Goal: Ask a question: Seek information or help from site administrators or community

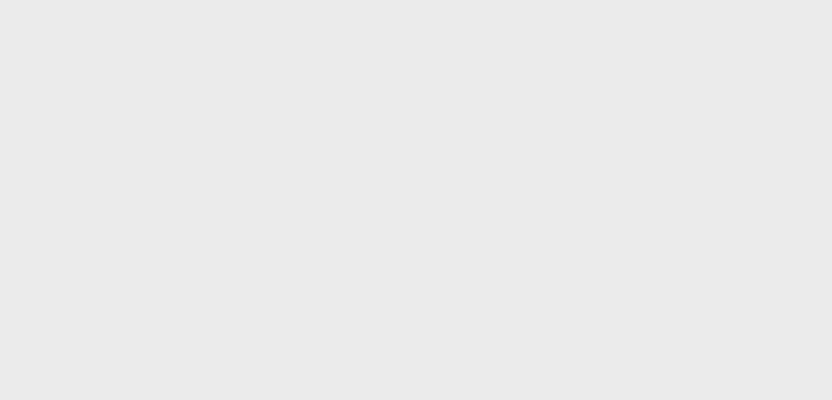
click at [642, 18] on section at bounding box center [416, 245] width 832 height 490
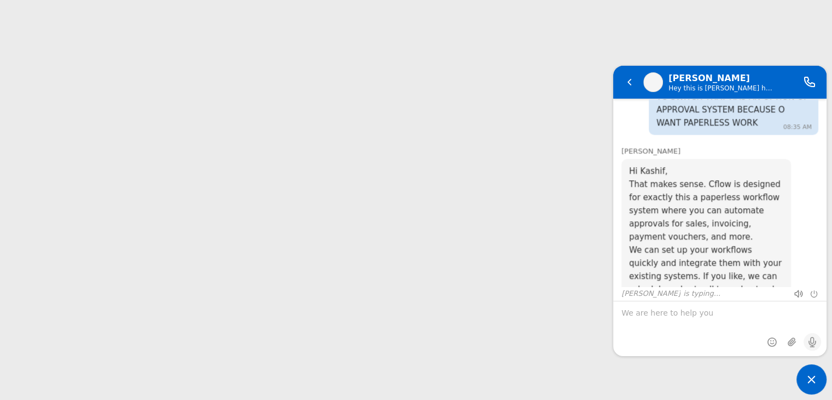
scroll to position [944, 0]
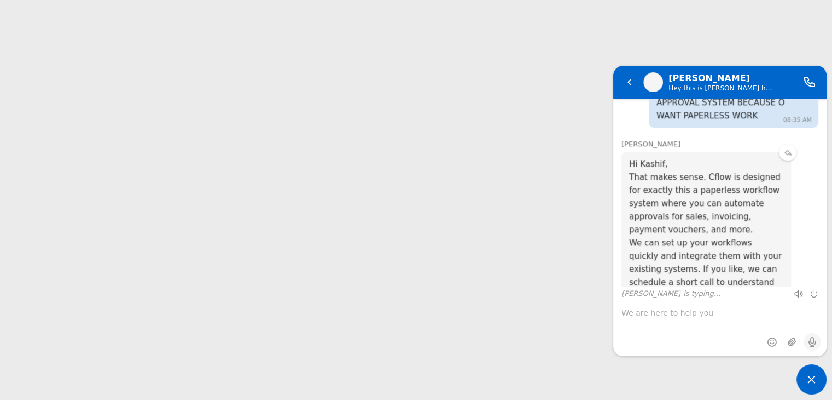
click at [726, 316] on link "[URL][DOMAIN_NAME]" at bounding box center [692, 328] width 126 height 24
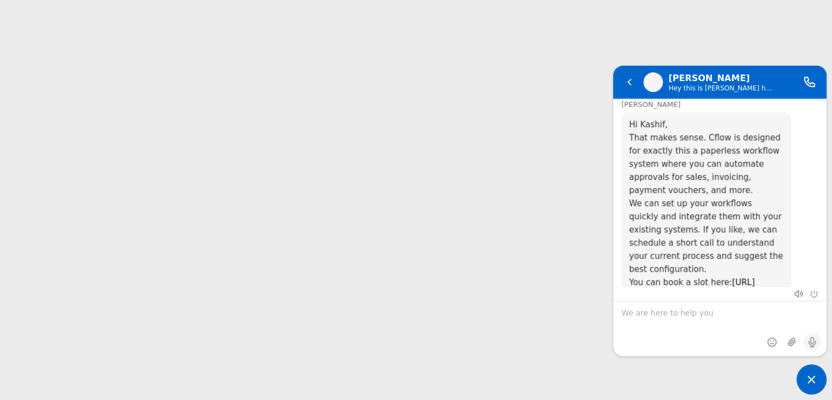
click at [705, 312] on textarea "We are here to help you" at bounding box center [720, 328] width 213 height 55
type textarea "NO IM NOT SAUDI"
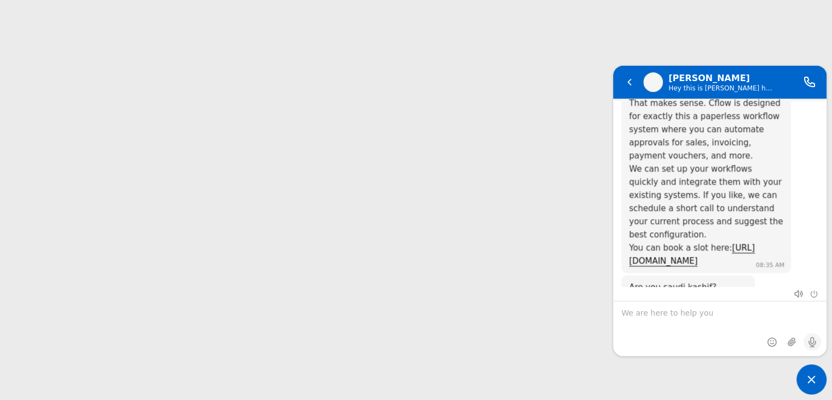
scroll to position [1006, 0]
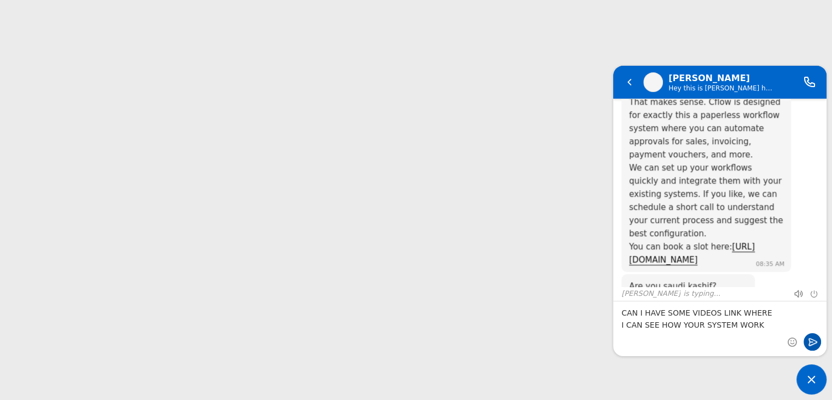
type textarea "CAN I HAVE SOME VIDEOS LINK WHERE I CAN SEE HOW YOUR SYSTEM WORKS"
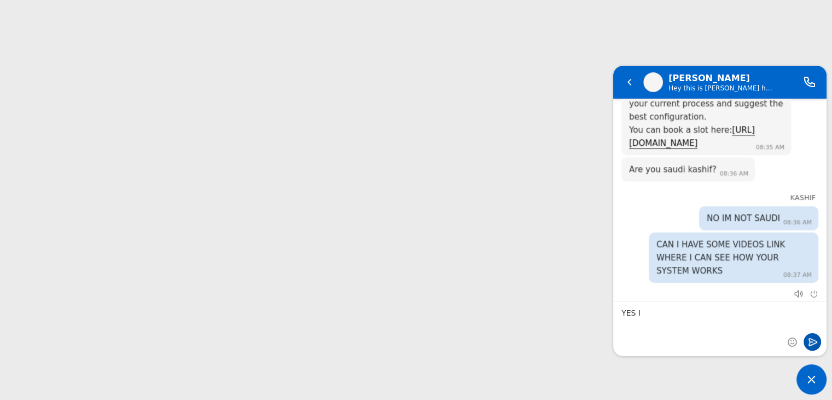
scroll to position [1149, 0]
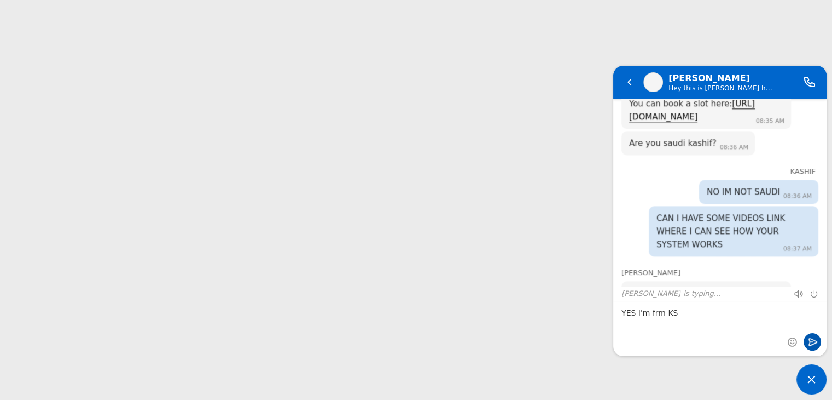
type textarea "YES I'm frm KSA"
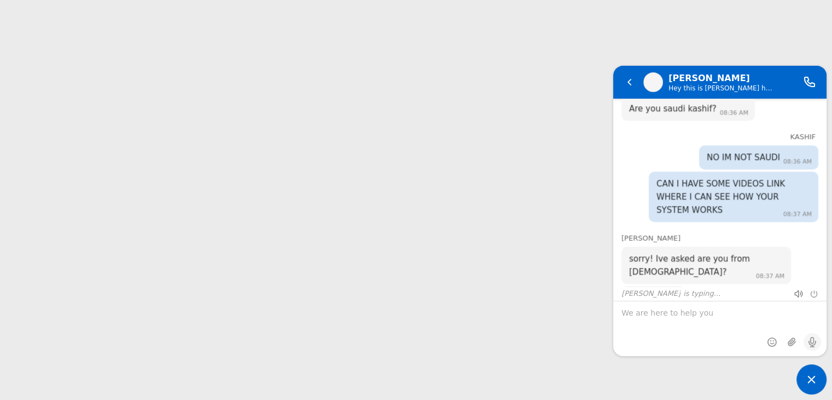
scroll to position [1184, 0]
type textarea "I"
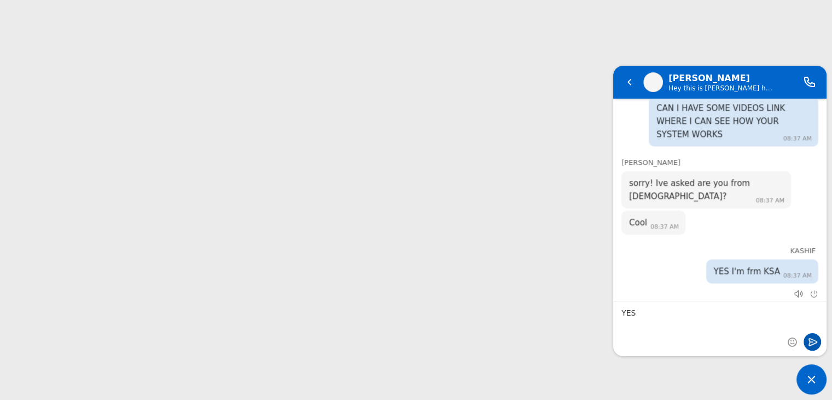
type textarea "YES"
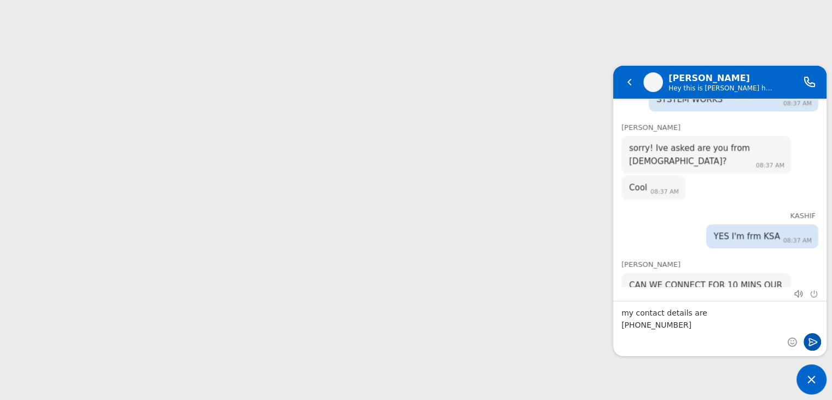
type textarea "my contact details are [PHONE_NUMBER]"
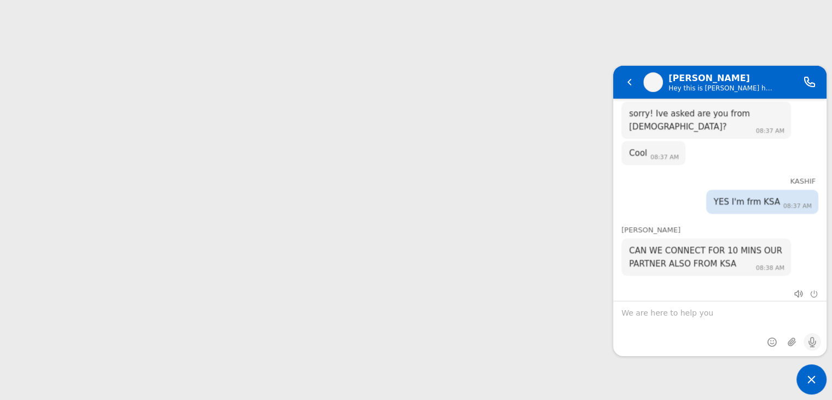
scroll to position [1390, 0]
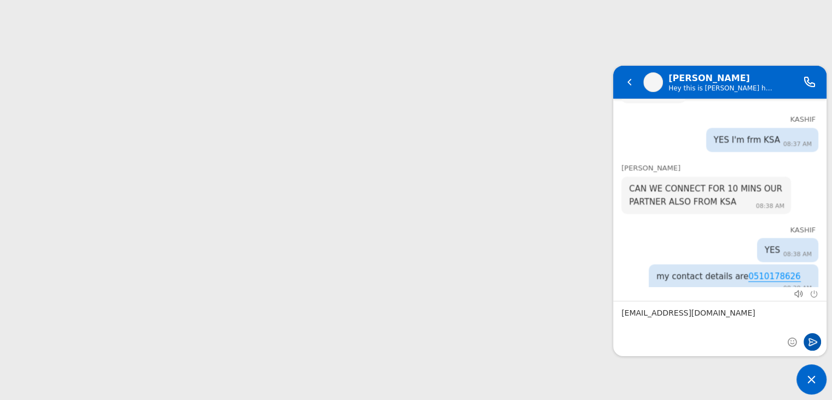
type textarea "[EMAIL_ADDRESS][DOMAIN_NAME]"
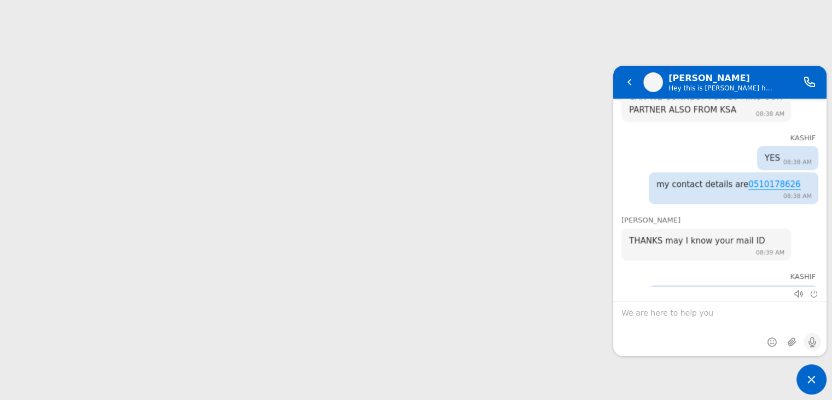
scroll to position [1487, 0]
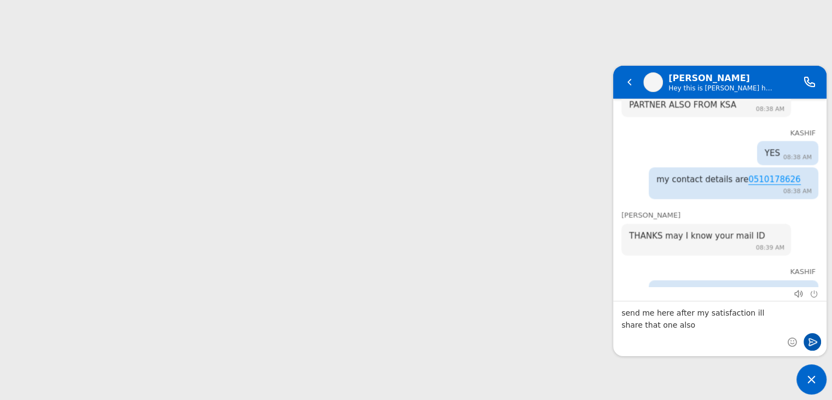
type textarea "send me here after my satisfaction ill share that one also"
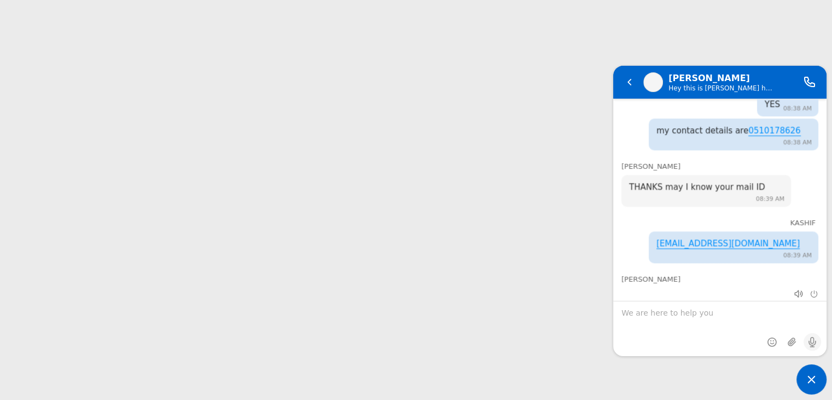
scroll to position [1605, 0]
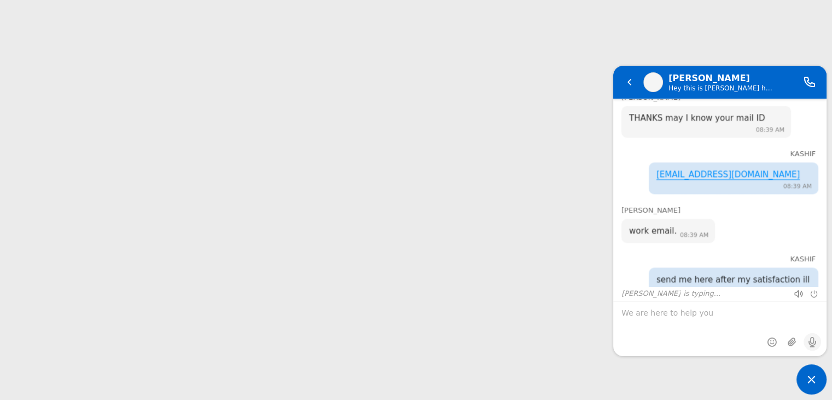
click at [721, 349] on link "[URL][DOMAIN_NAME]" at bounding box center [674, 354] width 91 height 10
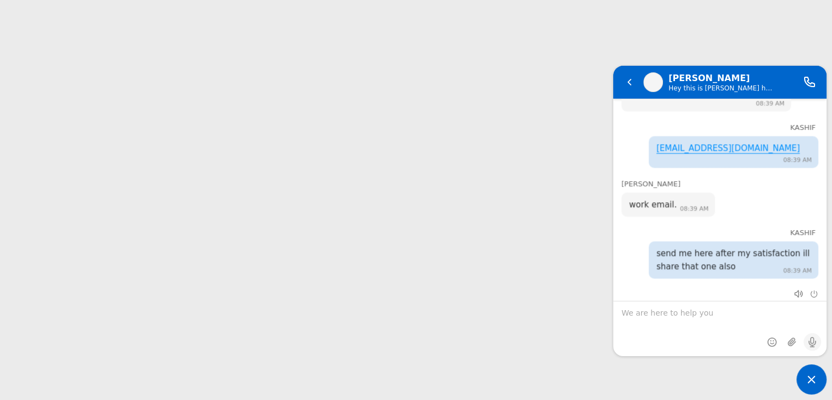
click at [670, 318] on textarea "We are here to help you" at bounding box center [720, 328] width 213 height 55
type textarea "i"
type textarea "J"
type textarea "yes"
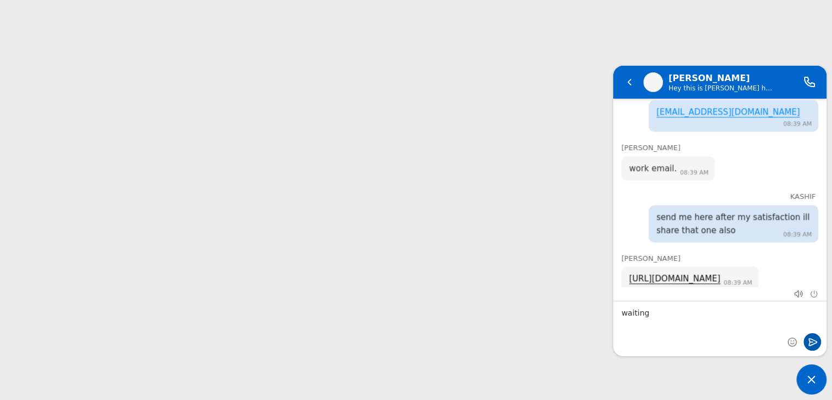
type textarea "waiting"
